Goal: Transaction & Acquisition: Purchase product/service

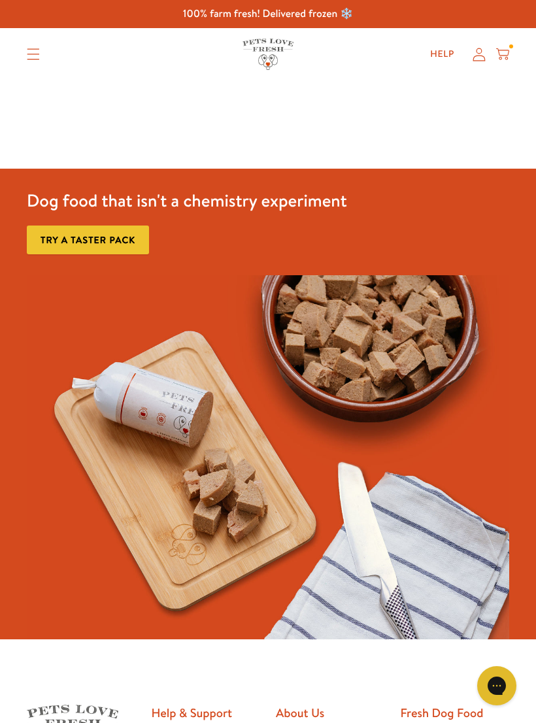
click at [480, 58] on icon at bounding box center [478, 55] width 13 height 14
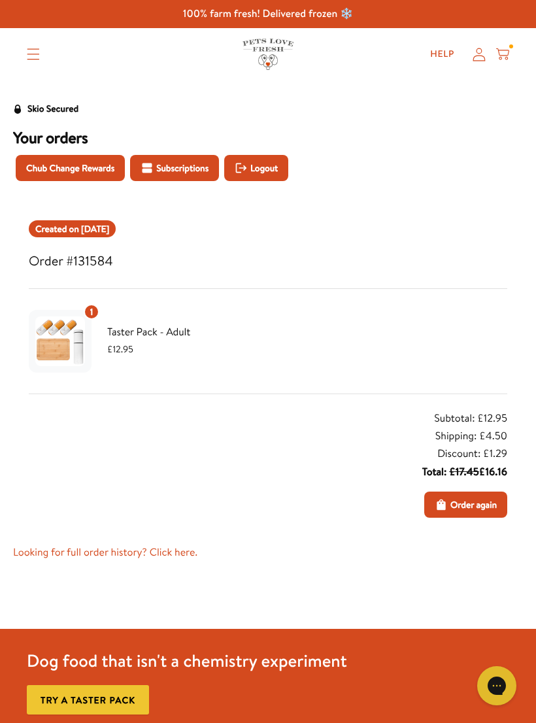
click at [478, 55] on icon at bounding box center [478, 55] width 13 height 14
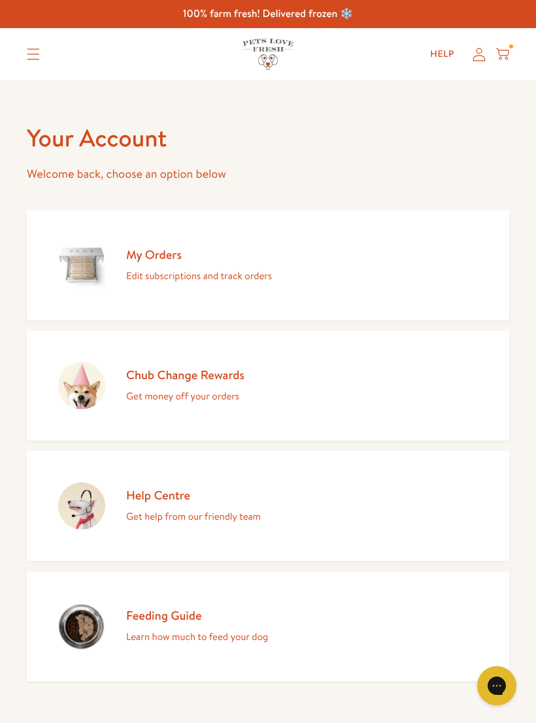
click at [252, 274] on p "Edit subscriptions and track orders" at bounding box center [199, 275] width 146 height 17
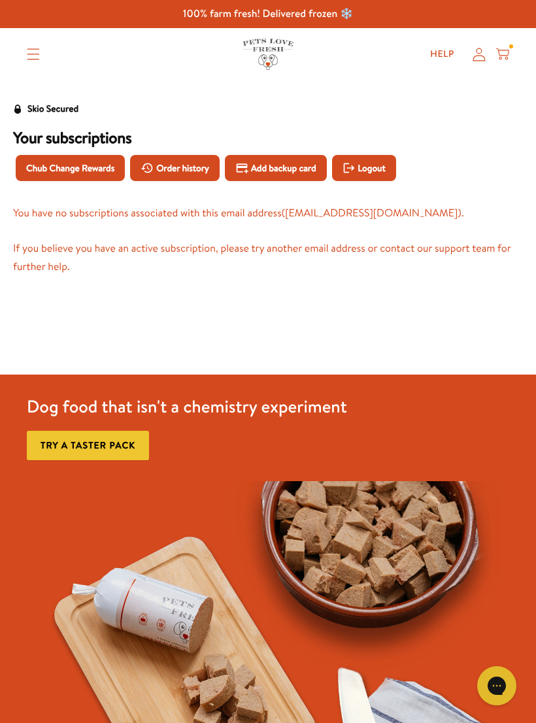
click at [33, 50] on icon "Translation missing: en.sections.header.menu" at bounding box center [33, 54] width 13 height 12
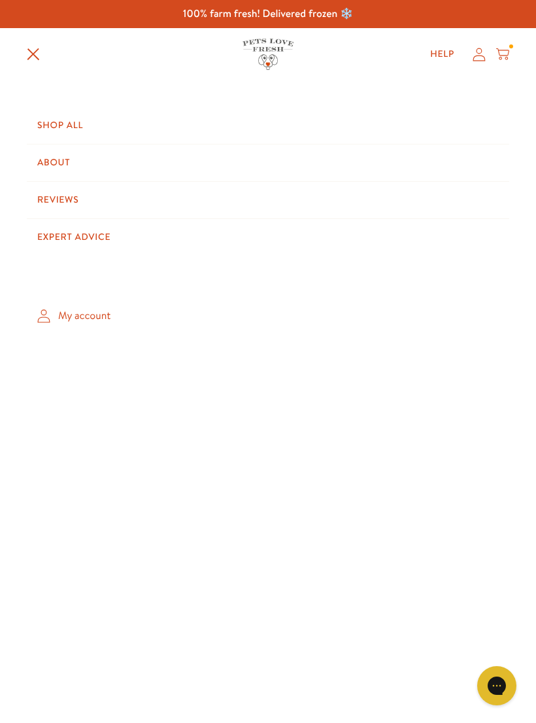
click at [72, 127] on link "Shop All" at bounding box center [268, 125] width 482 height 37
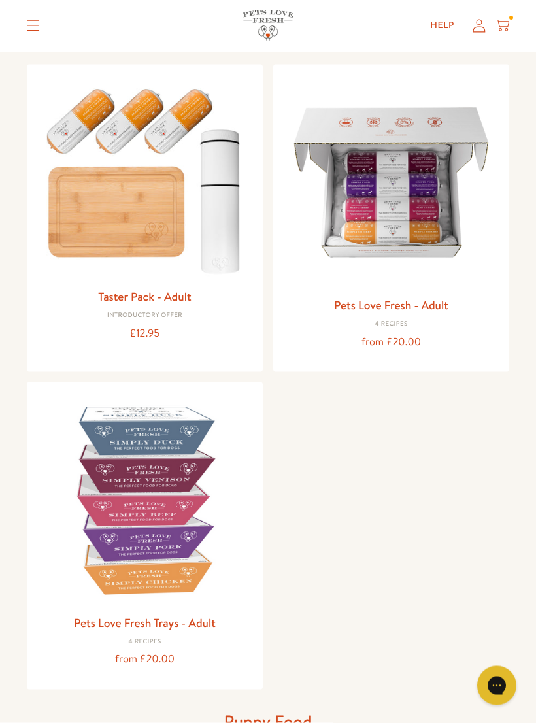
scroll to position [131, 0]
click at [432, 222] on img at bounding box center [391, 181] width 215 height 215
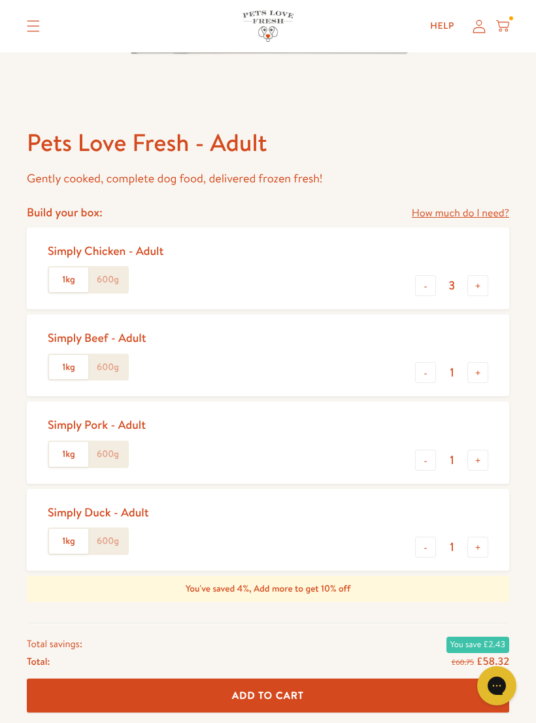
scroll to position [435, 0]
click at [117, 276] on label "600g" at bounding box center [107, 280] width 39 height 25
click at [0, 0] on input "600g" at bounding box center [0, 0] width 0 height 0
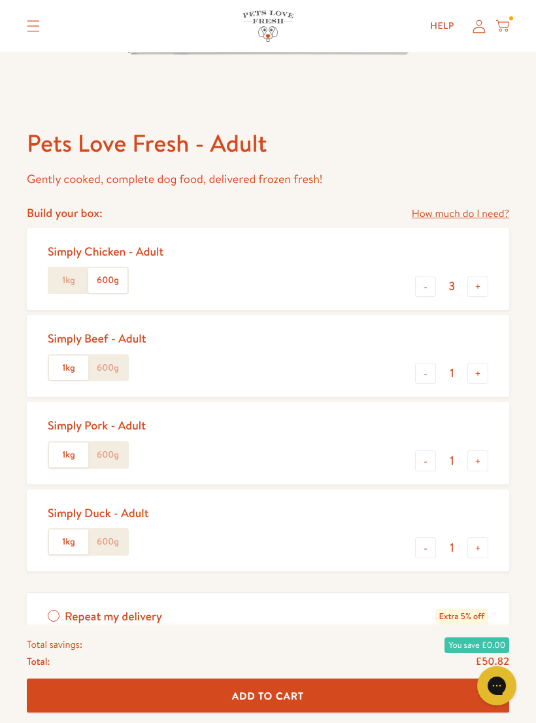
click at [427, 370] on button "-" at bounding box center [425, 373] width 21 height 21
type input "0"
click at [424, 453] on button "-" at bounding box center [425, 460] width 21 height 21
type input "0"
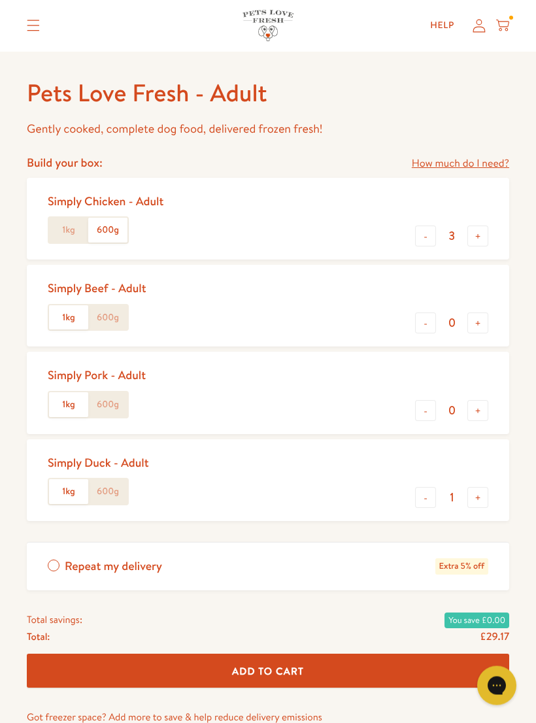
click at [431, 492] on button "-" at bounding box center [425, 497] width 21 height 21
type input "0"
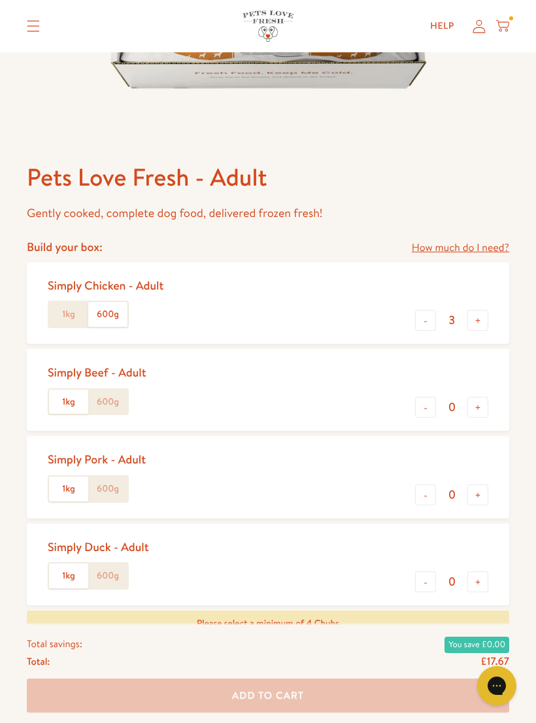
scroll to position [399, 0]
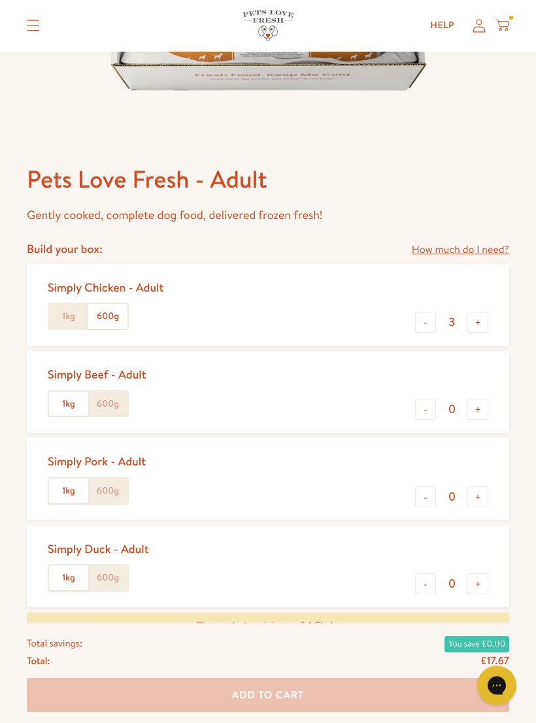
click at [71, 318] on label "1kg" at bounding box center [68, 316] width 39 height 25
click at [0, 0] on input "1kg" at bounding box center [0, 0] width 0 height 0
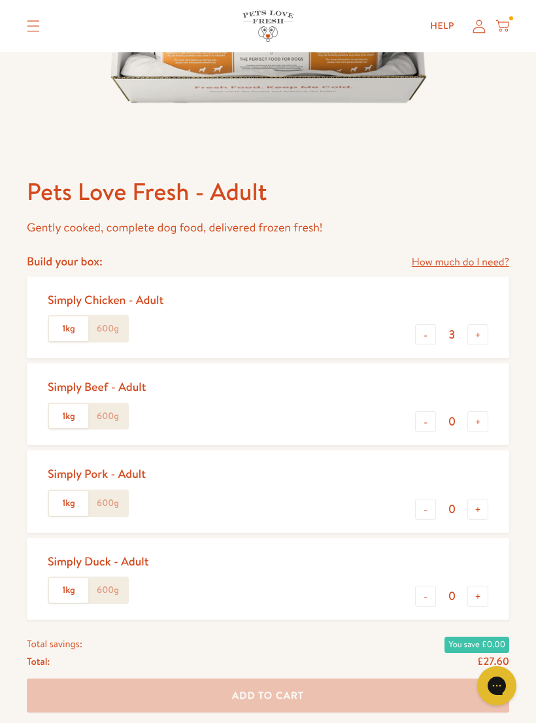
scroll to position [385, 0]
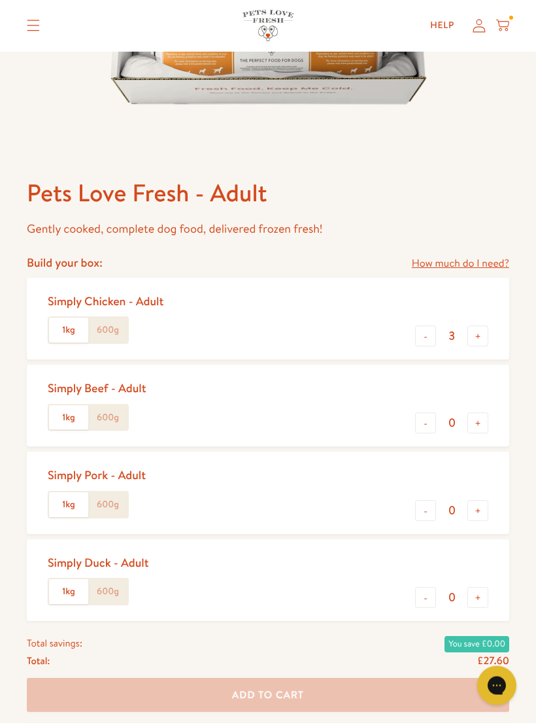
click at [255, 612] on div "Simply Duck - Adult 1kg 600g - 0 +" at bounding box center [268, 581] width 482 height 82
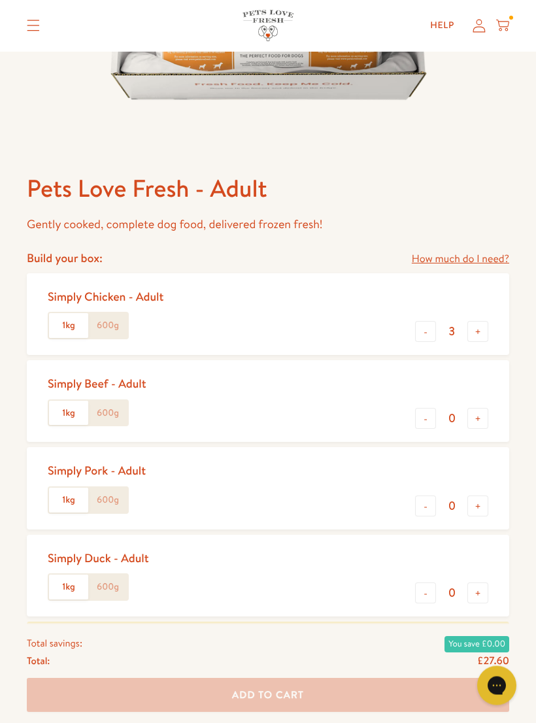
click at [432, 338] on button "-" at bounding box center [425, 331] width 21 height 21
type input "2"
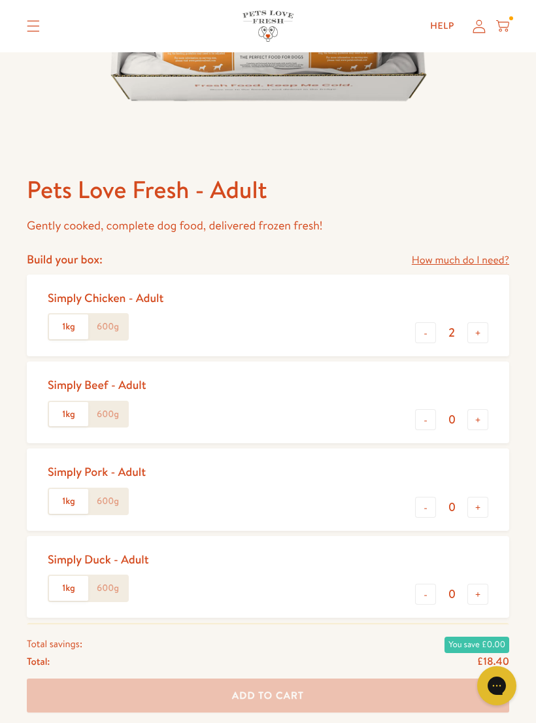
scroll to position [386, 0]
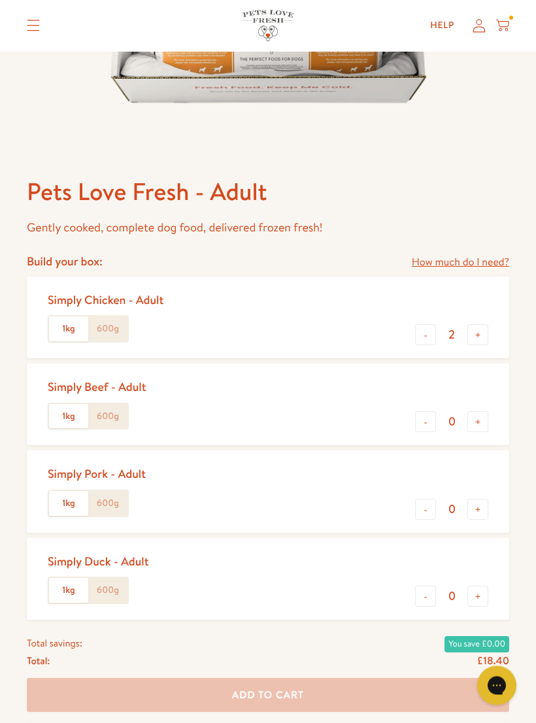
click at [478, 425] on button "+" at bounding box center [477, 422] width 21 height 21
type input "1"
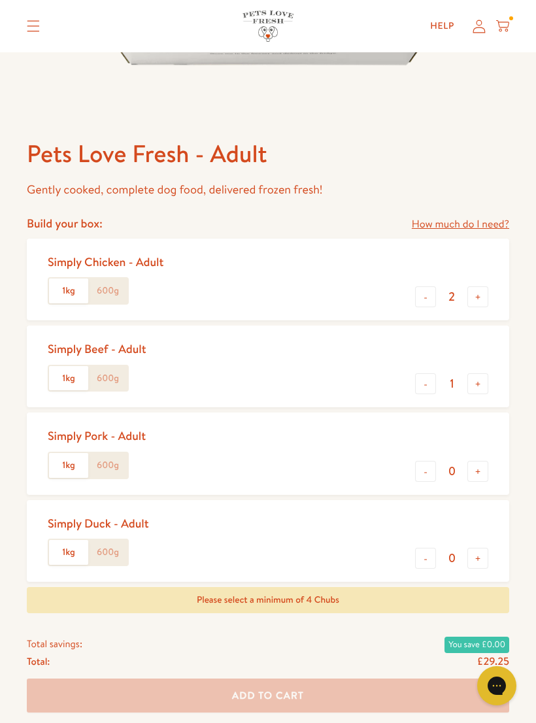
scroll to position [426, 0]
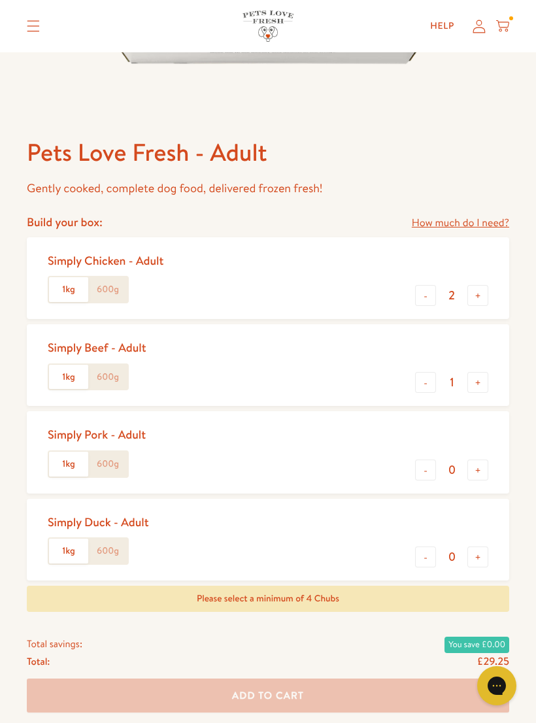
click at [114, 294] on label "600g" at bounding box center [107, 289] width 39 height 25
click at [0, 0] on input "600g" at bounding box center [0, 0] width 0 height 0
click at [419, 299] on button "-" at bounding box center [425, 295] width 21 height 21
click at [487, 287] on button "+" at bounding box center [477, 295] width 21 height 21
type input "2"
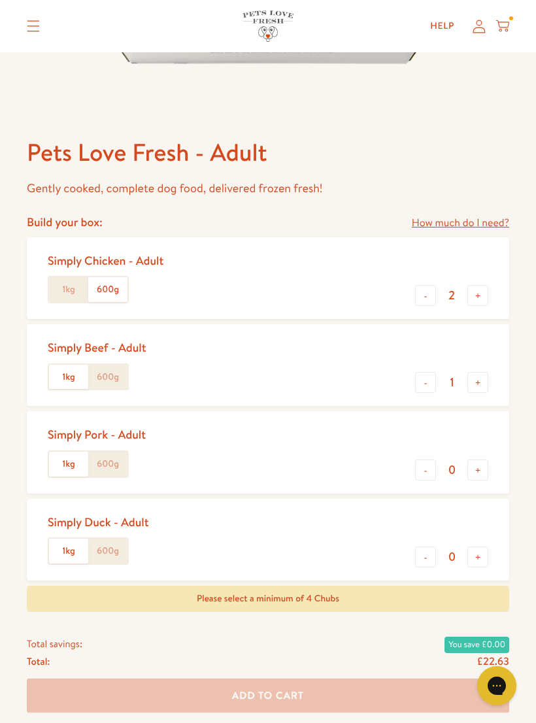
click at [117, 380] on label "600g" at bounding box center [107, 377] width 39 height 25
click at [0, 0] on input "600g" at bounding box center [0, 0] width 0 height 0
click at [111, 465] on label "600g" at bounding box center [107, 464] width 39 height 25
click at [0, 0] on input "600g" at bounding box center [0, 0] width 0 height 0
click at [108, 551] on label "600g" at bounding box center [107, 550] width 39 height 25
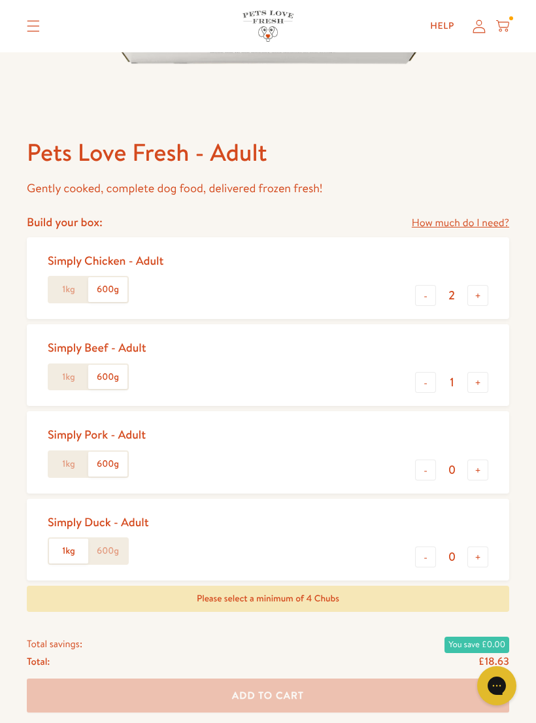
click at [0, 0] on input "600g" at bounding box center [0, 0] width 0 height 0
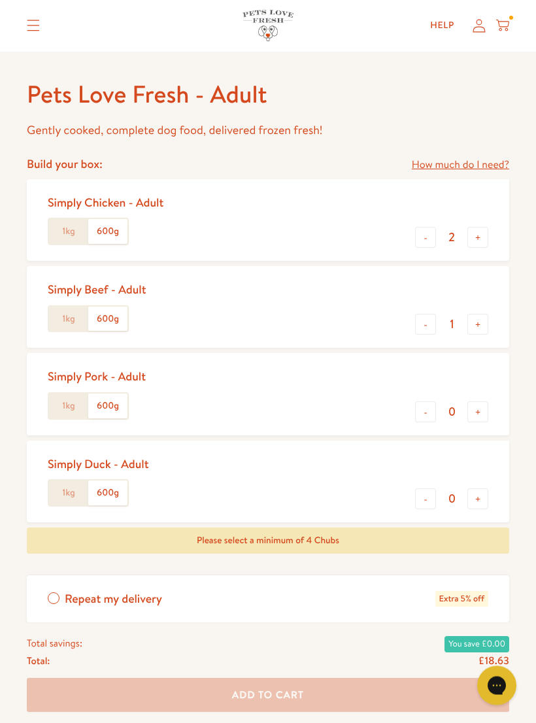
scroll to position [484, 0]
click at [480, 497] on button "+" at bounding box center [477, 498] width 21 height 21
type input "1"
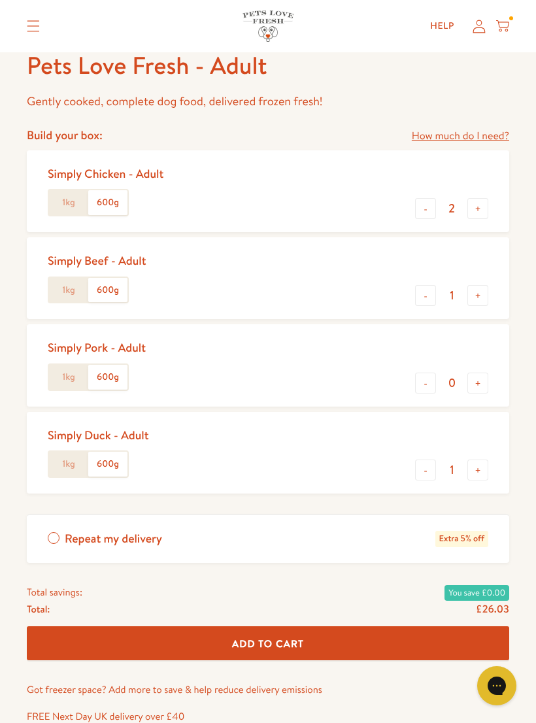
scroll to position [512, 0]
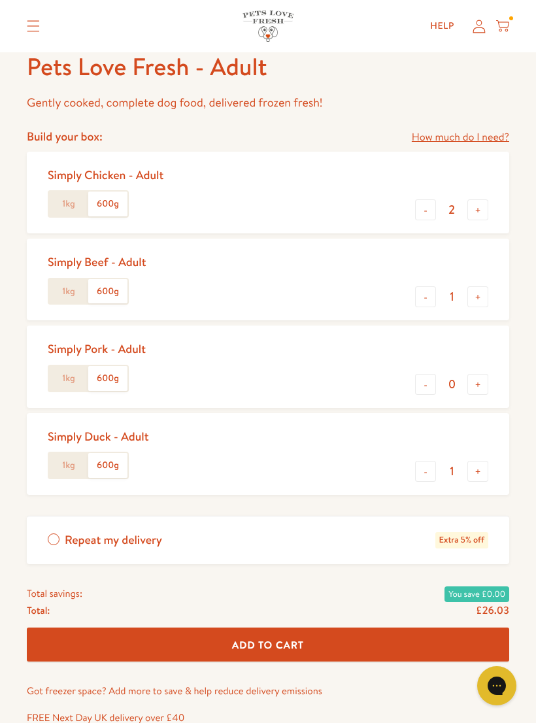
click at [423, 299] on button "-" at bounding box center [425, 296] width 21 height 21
type input "0"
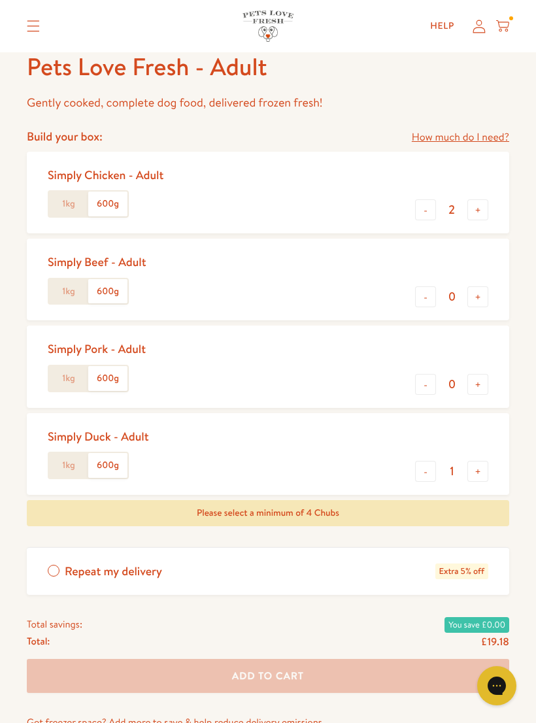
click at [417, 213] on button "-" at bounding box center [425, 209] width 21 height 21
type input "1"
click at [426, 469] on button "-" at bounding box center [425, 471] width 21 height 21
type input "0"
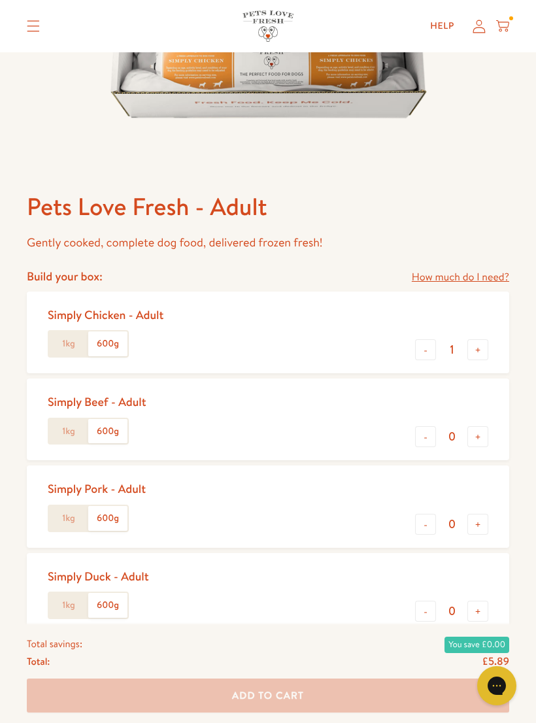
scroll to position [371, 0]
